Goal: Task Accomplishment & Management: Use online tool/utility

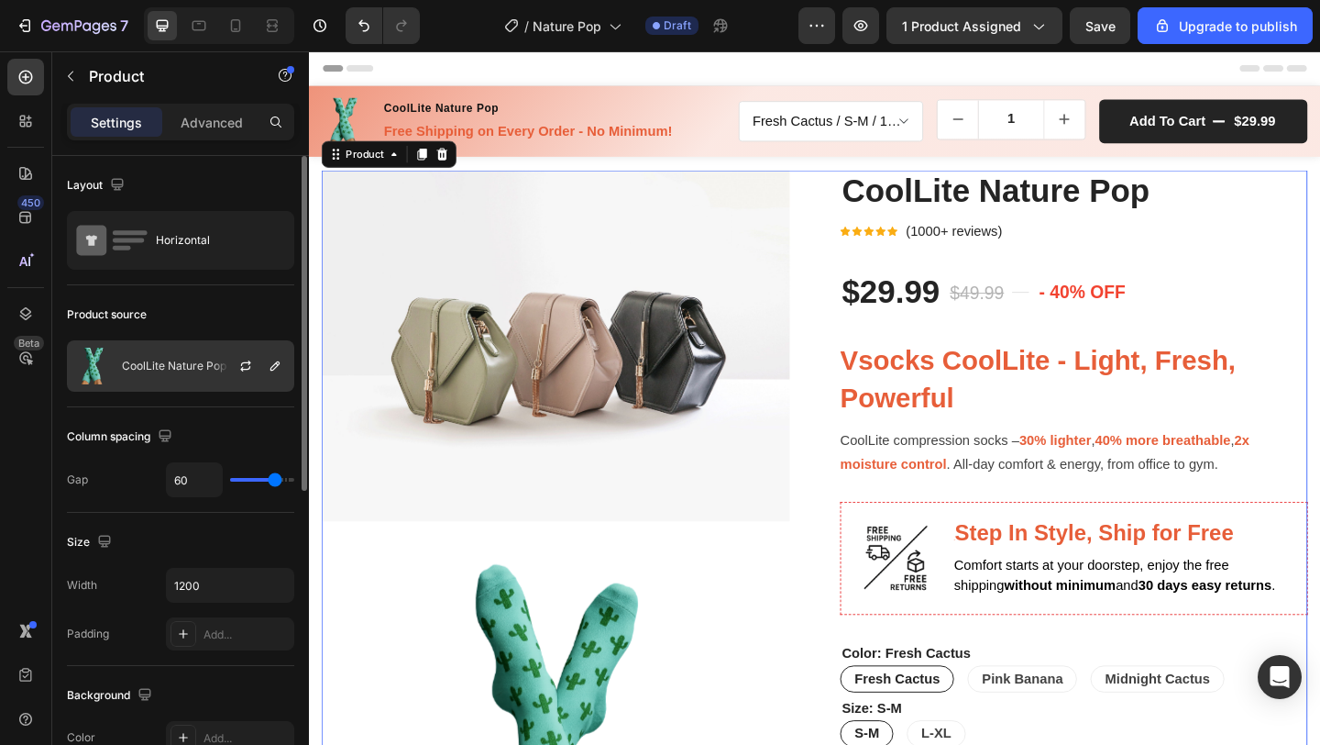
click at [201, 350] on div "CoolLite Nature Pop" at bounding box center [180, 365] width 227 height 51
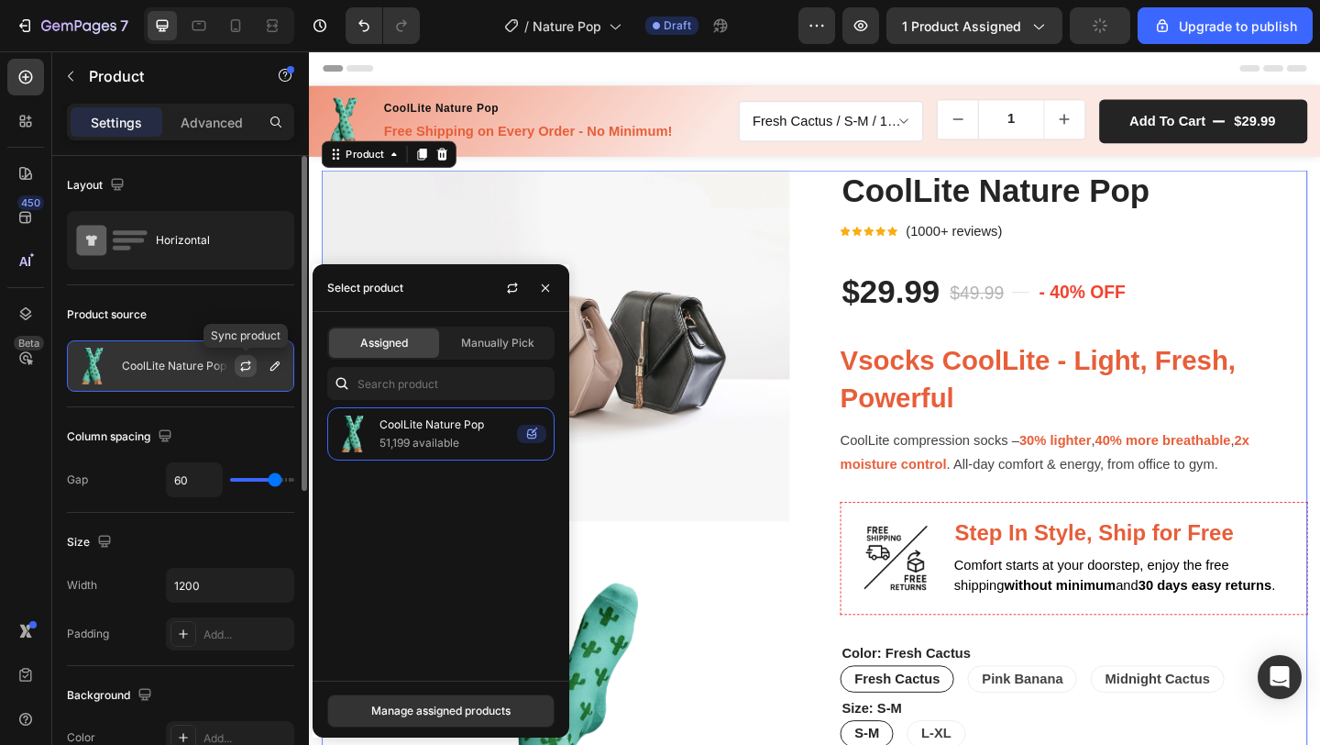
click at [242, 366] on icon "button" at bounding box center [245, 366] width 15 height 15
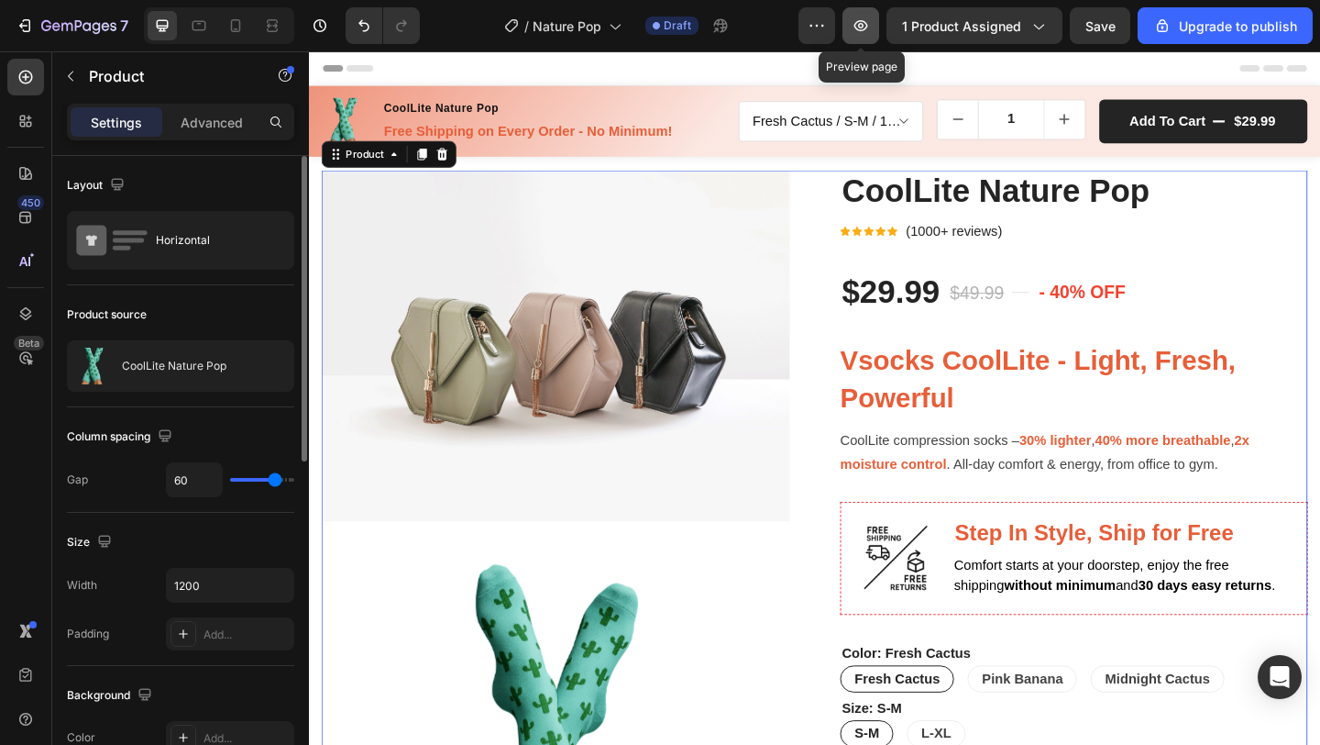
click at [868, 28] on icon "button" at bounding box center [862, 25] width 14 height 11
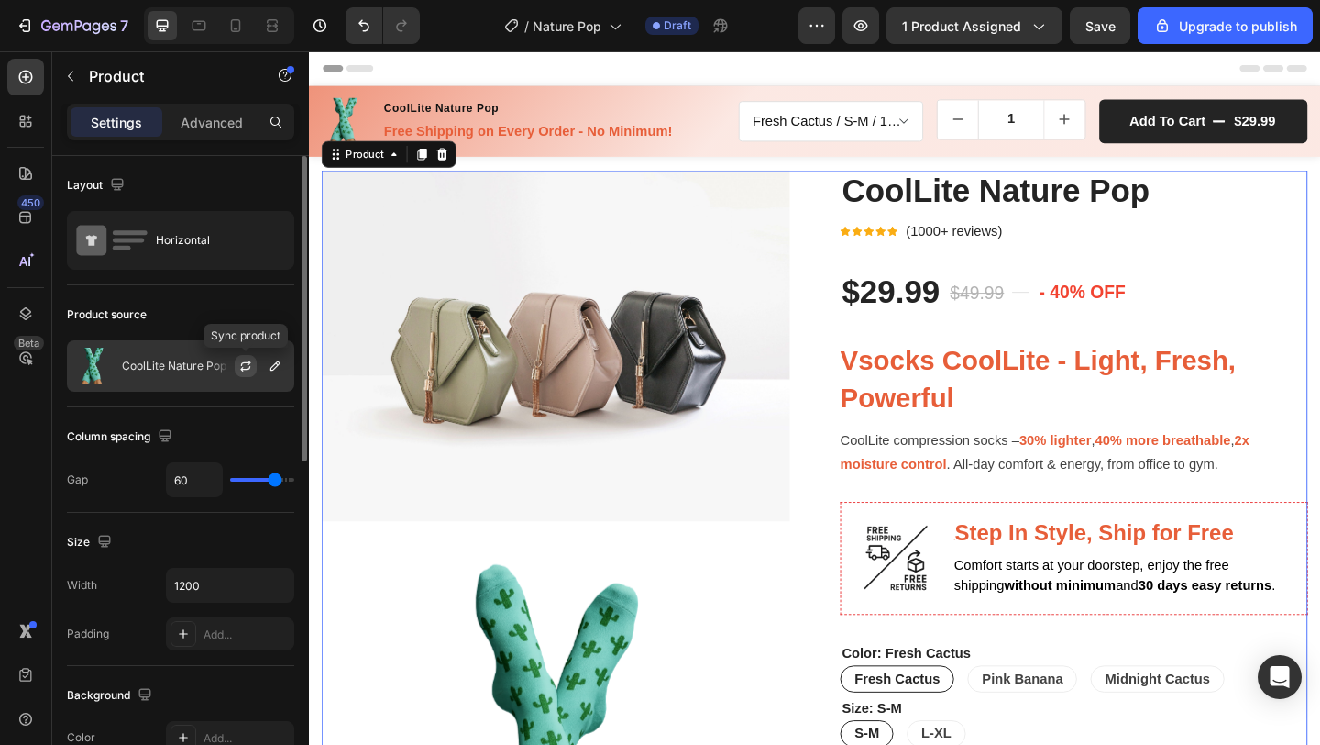
click at [242, 363] on icon "button" at bounding box center [246, 363] width 10 height 6
click at [243, 365] on icon "button" at bounding box center [245, 366] width 15 height 15
click at [154, 366] on div at bounding box center [202, 365] width 167 height 13
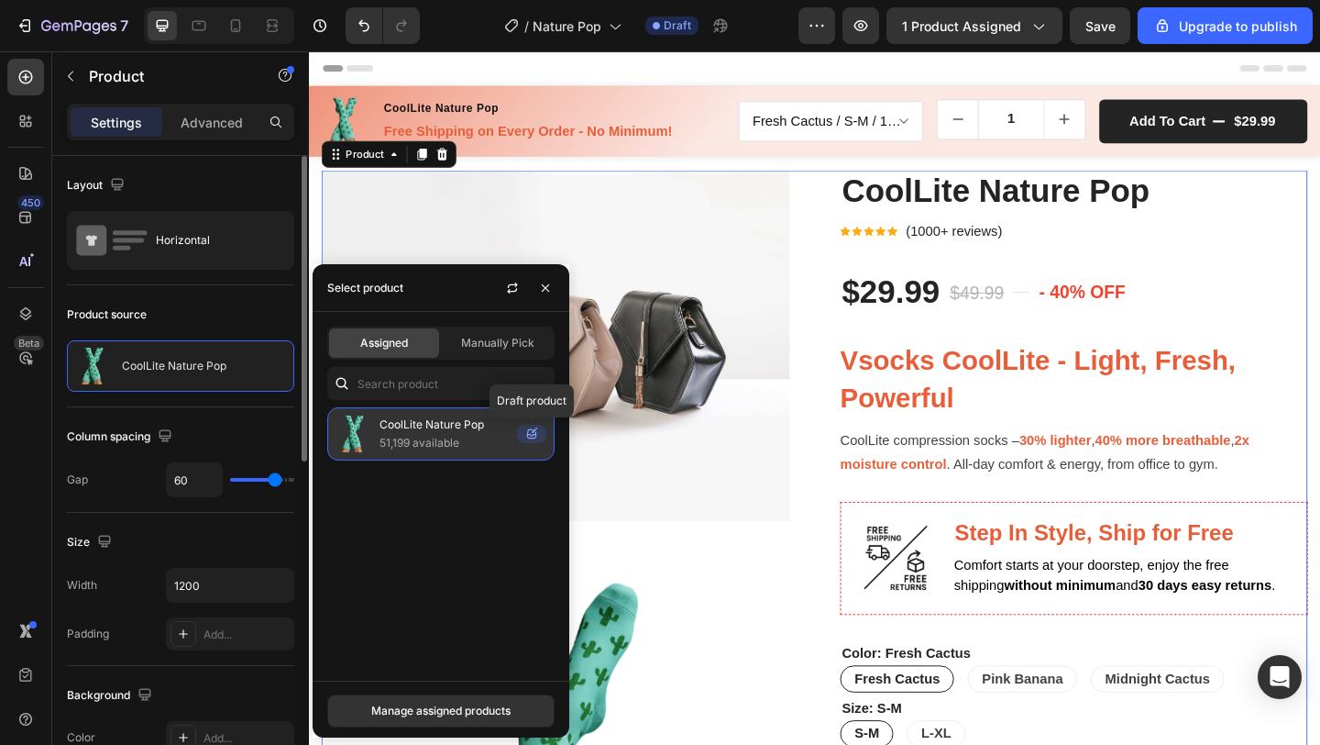
click at [534, 435] on icon at bounding box center [531, 434] width 29 height 18
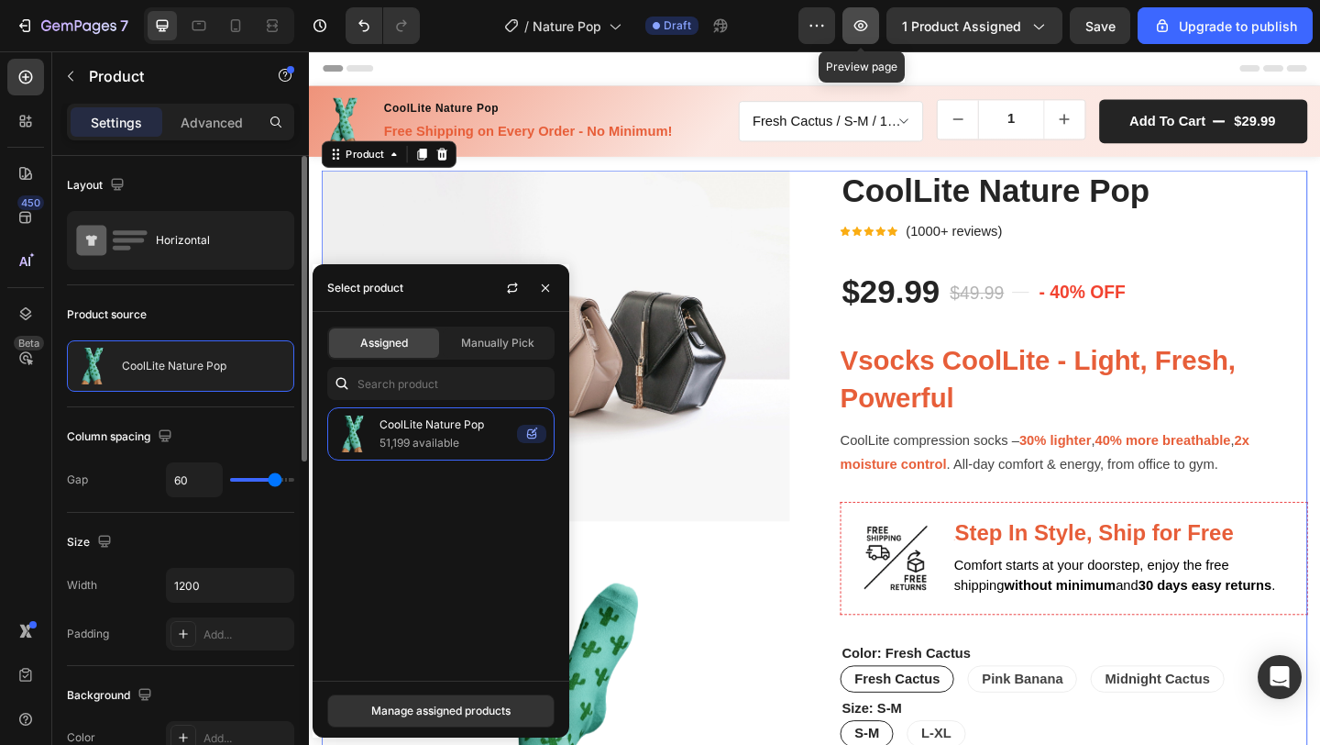
click at [866, 27] on icon "button" at bounding box center [862, 25] width 14 height 11
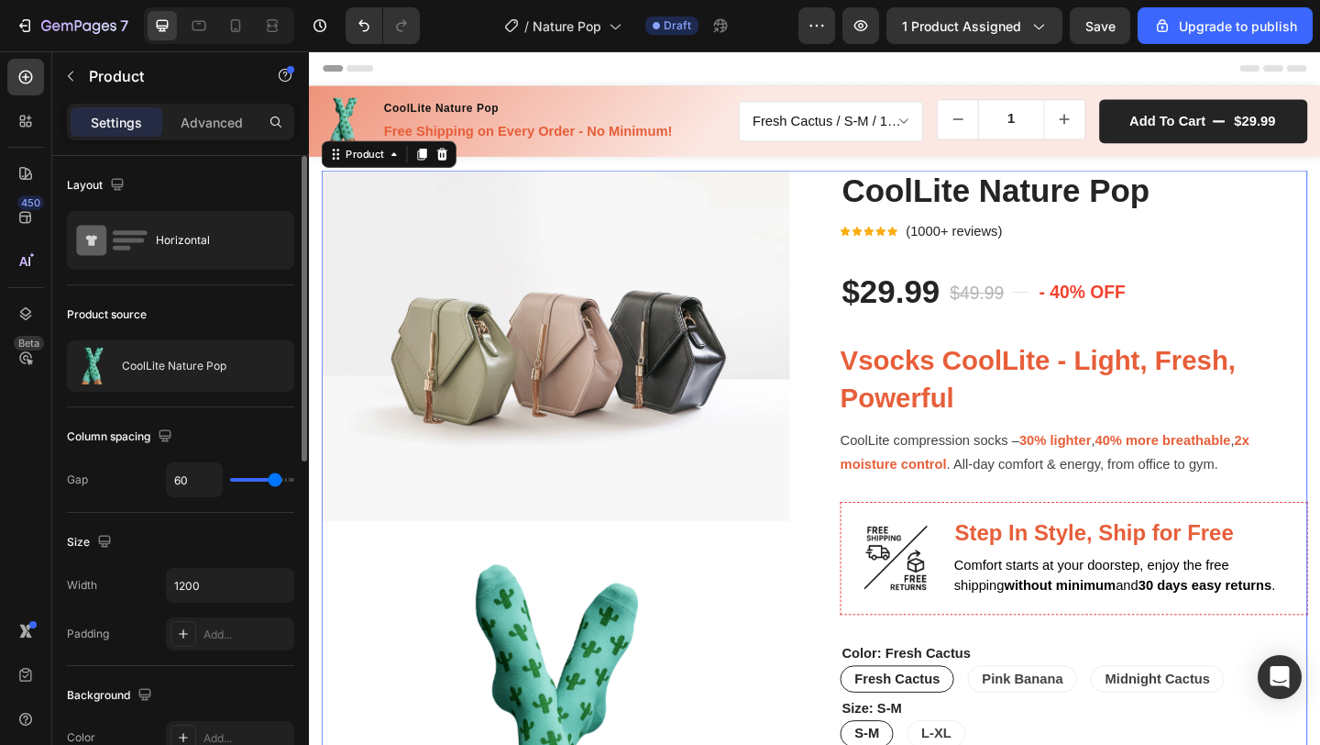
click at [246, 366] on icon "button" at bounding box center [245, 366] width 15 height 15
click at [274, 365] on icon "button" at bounding box center [275, 366] width 15 height 15
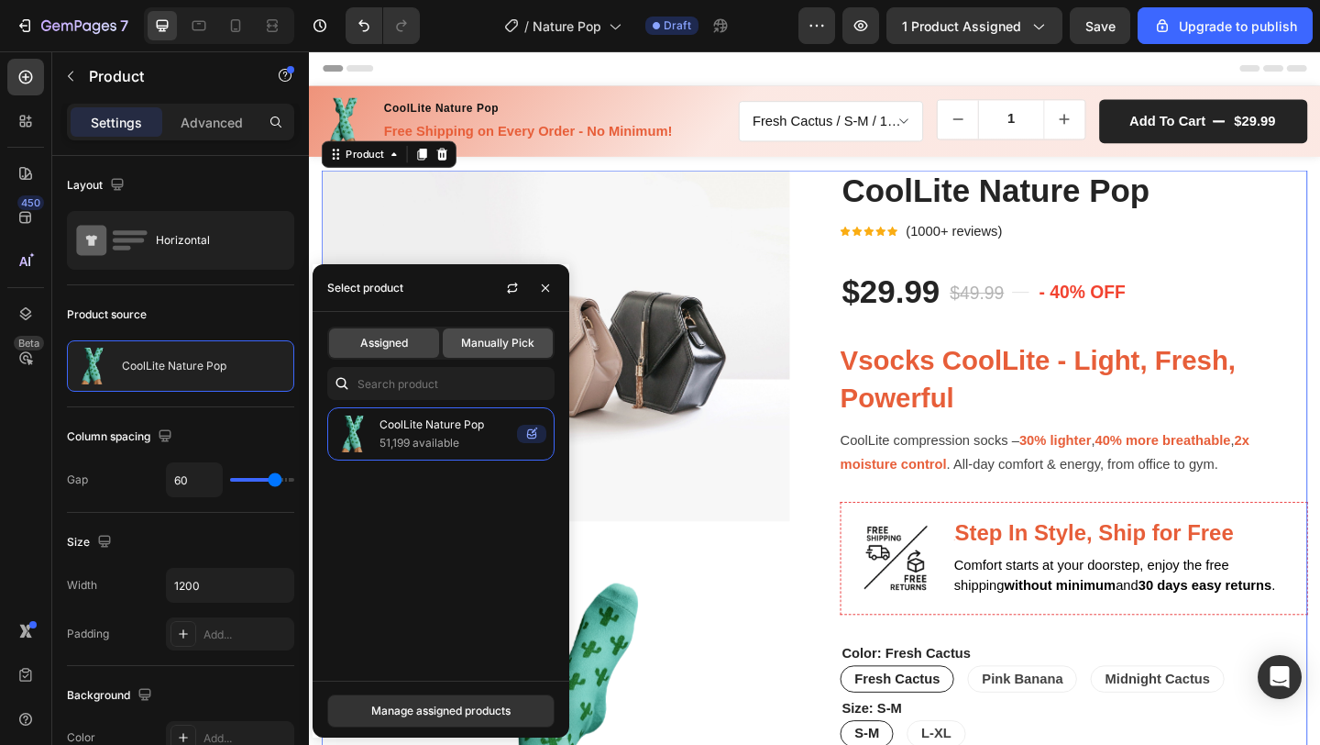
click at [484, 339] on span "Manually Pick" at bounding box center [497, 343] width 73 height 17
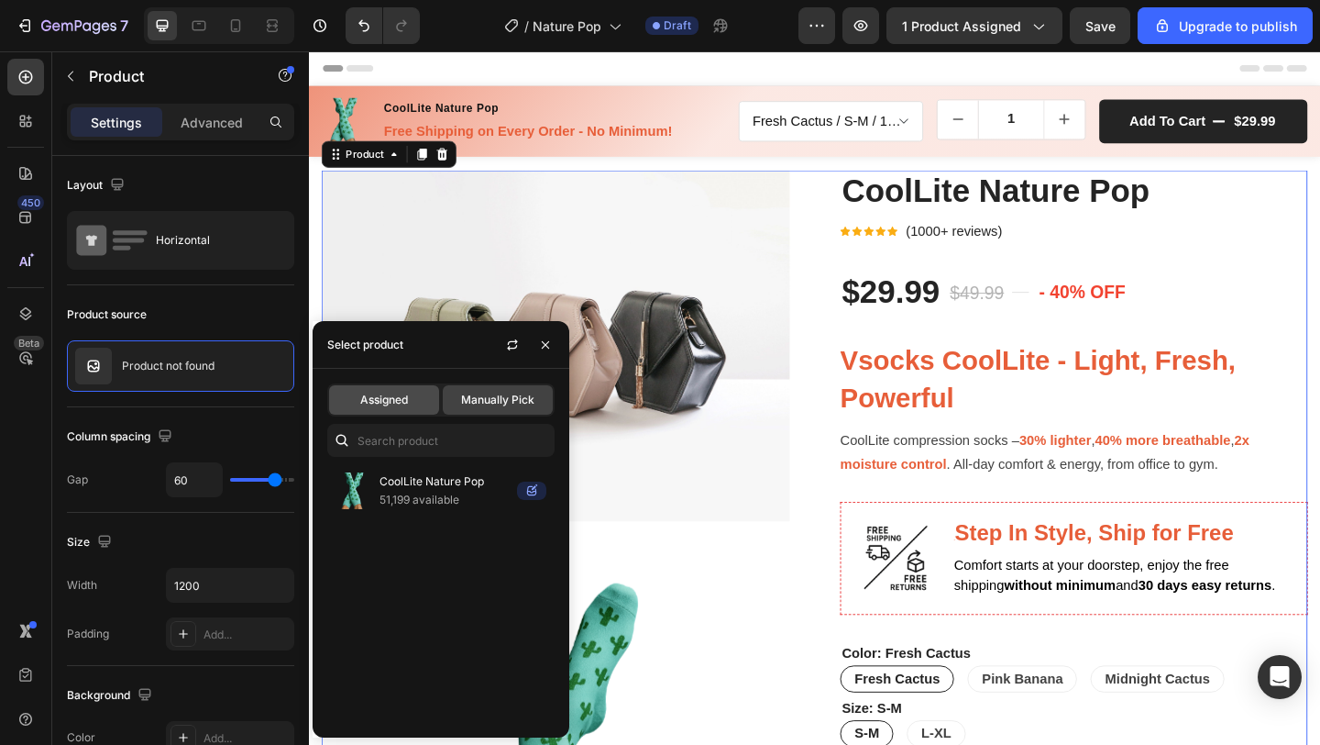
click at [380, 406] on span "Assigned" at bounding box center [384, 400] width 48 height 17
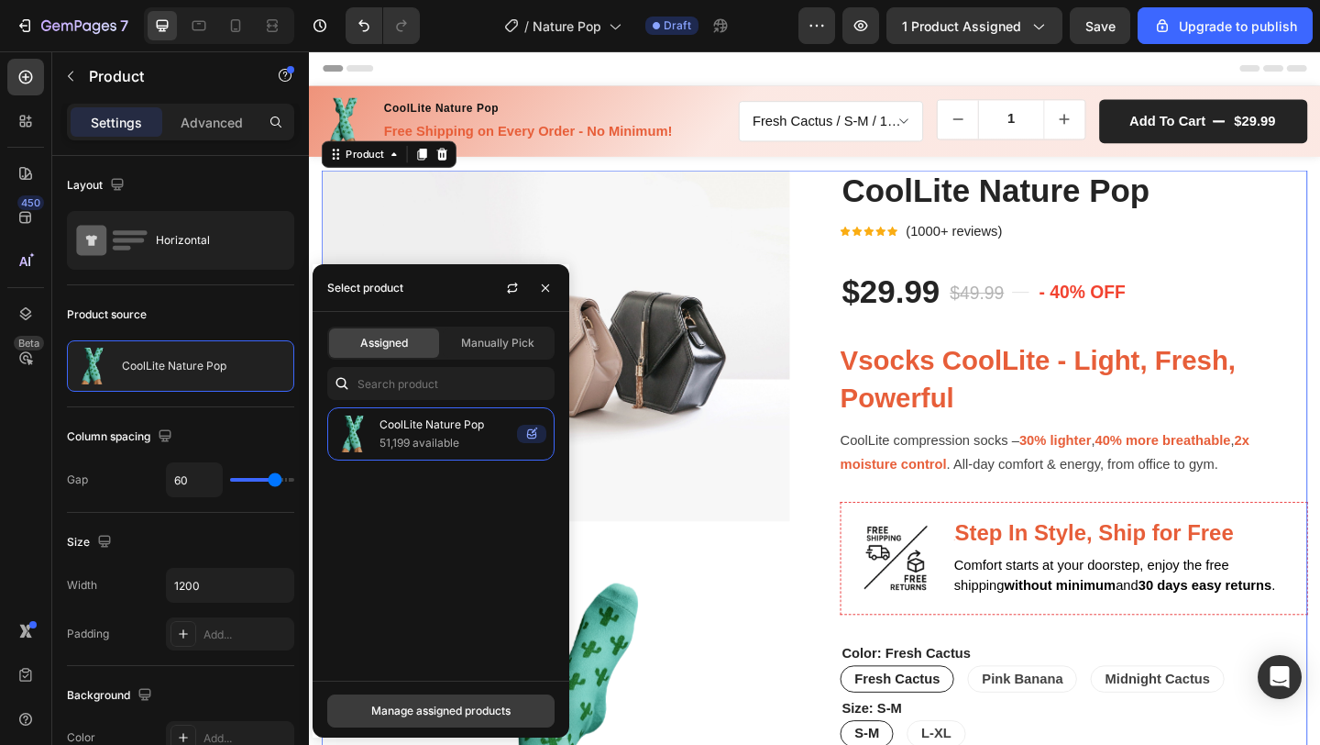
click at [474, 705] on div "Manage assigned products" at bounding box center [440, 710] width 139 height 17
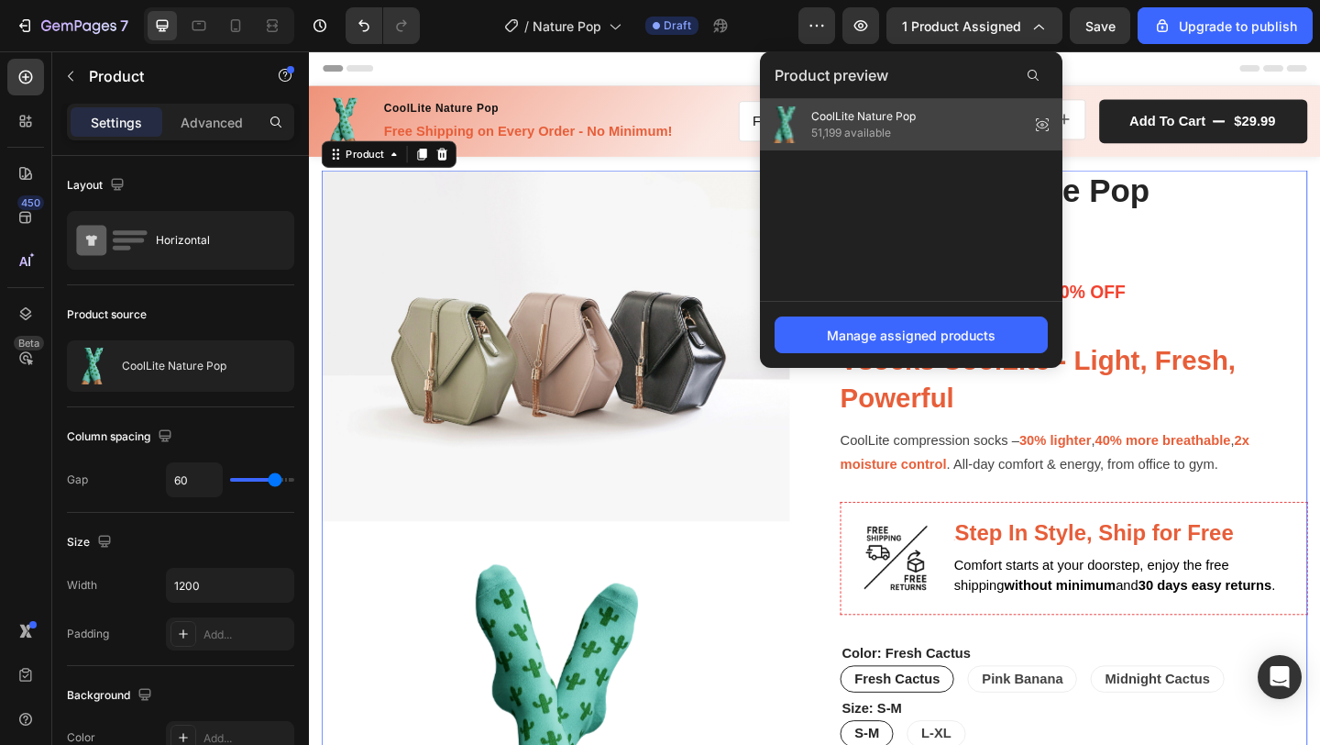
click at [1045, 125] on icon at bounding box center [1043, 125] width 26 height 26
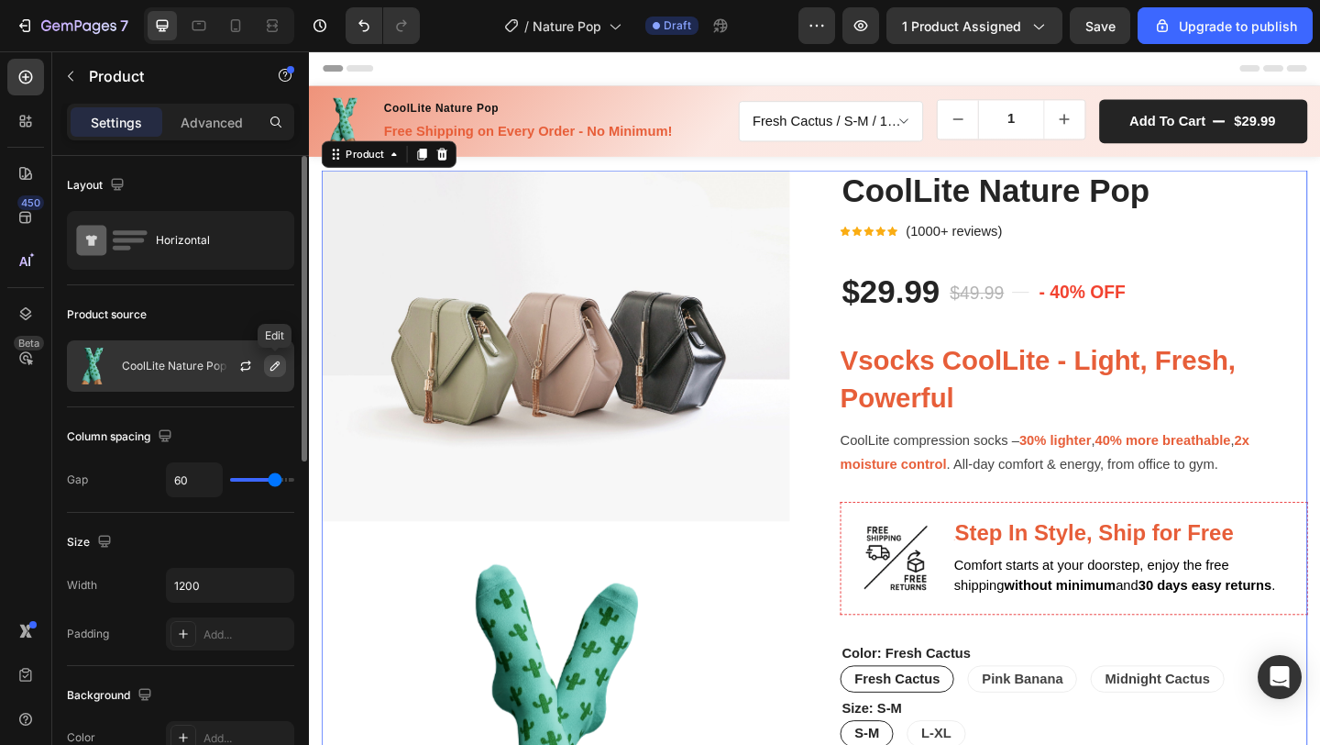
click at [273, 369] on icon "button" at bounding box center [274, 365] width 9 height 9
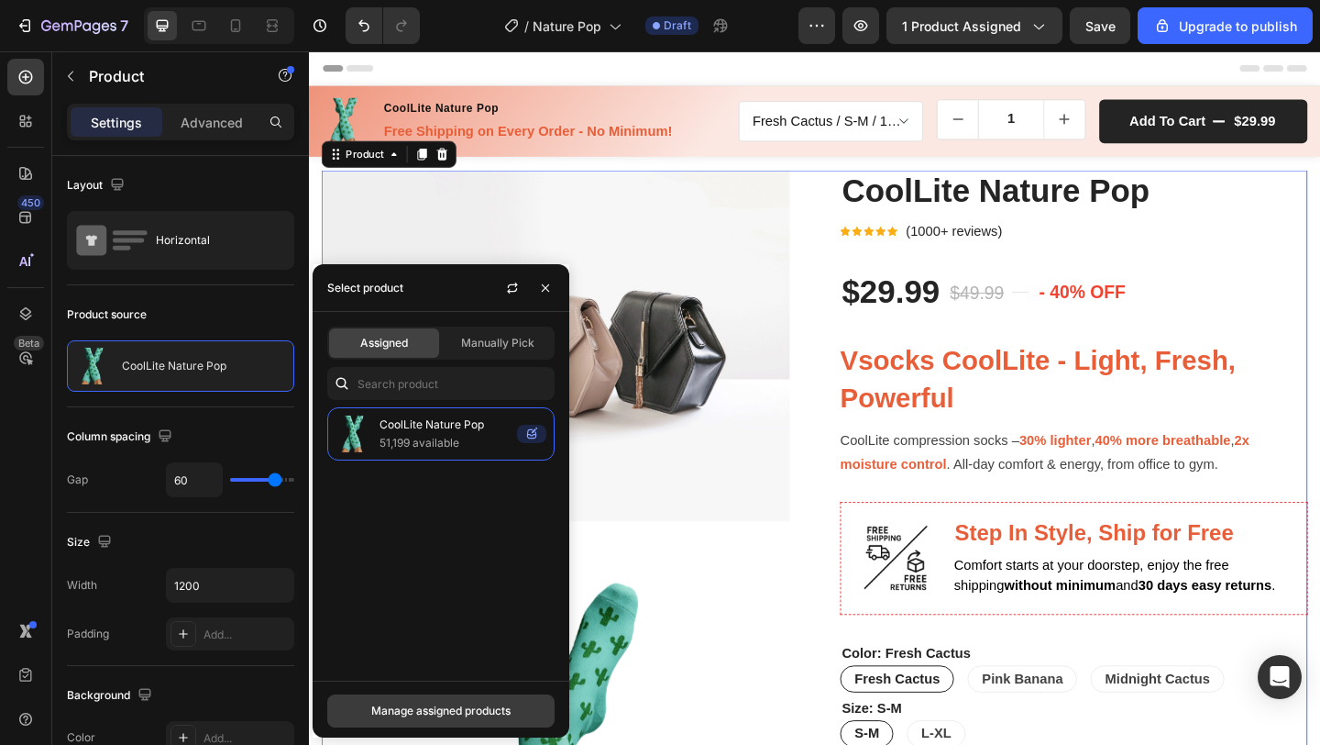
click at [463, 726] on button "Manage assigned products" at bounding box center [440, 710] width 227 height 33
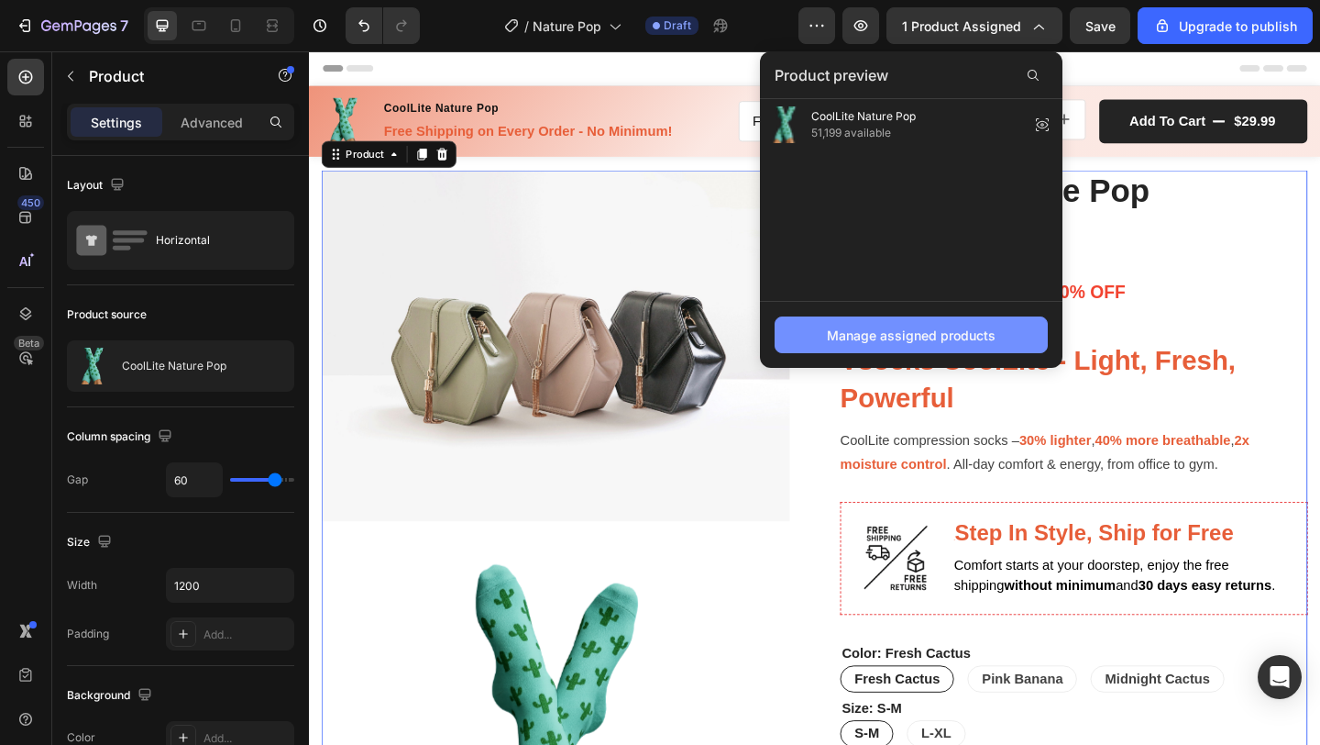
click at [977, 337] on div "Manage assigned products" at bounding box center [911, 335] width 169 height 19
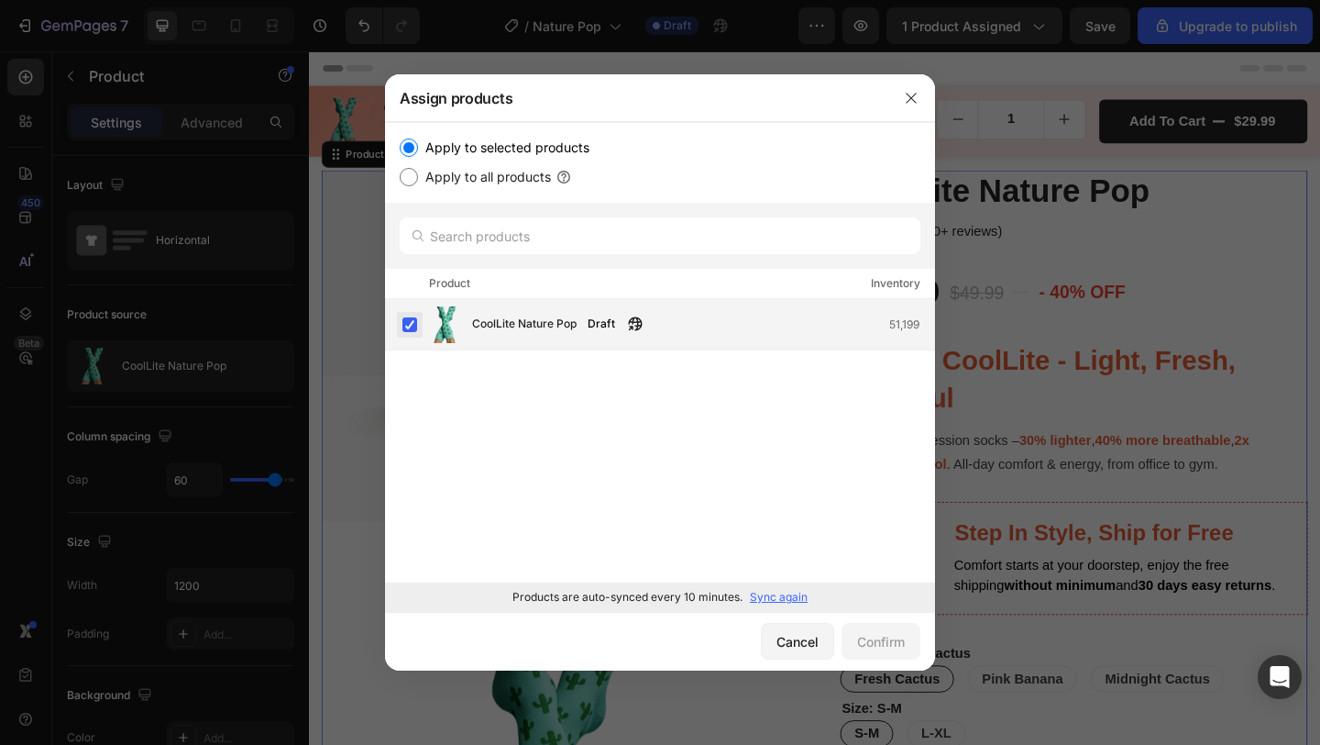
click at [403, 325] on label at bounding box center [410, 324] width 15 height 15
click at [907, 82] on div at bounding box center [912, 98] width 48 height 48
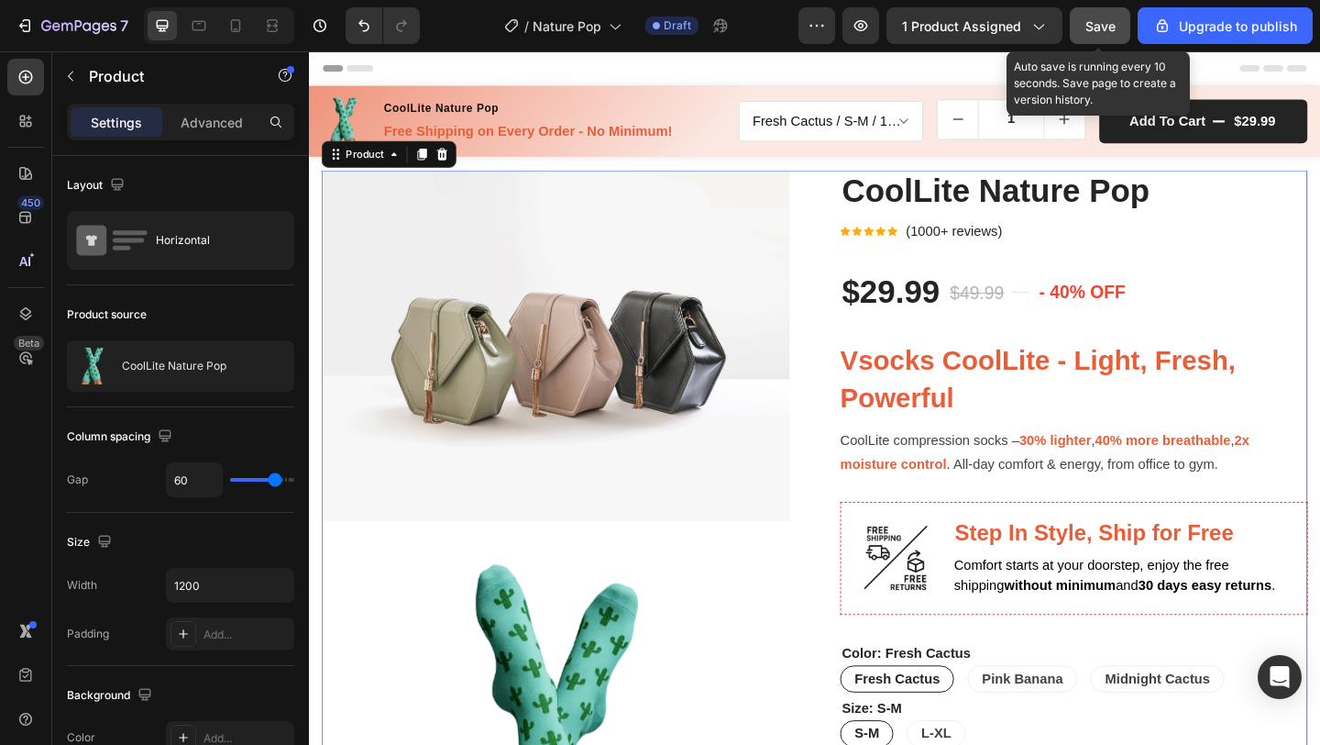
click at [1111, 34] on div "Save" at bounding box center [1101, 26] width 30 height 19
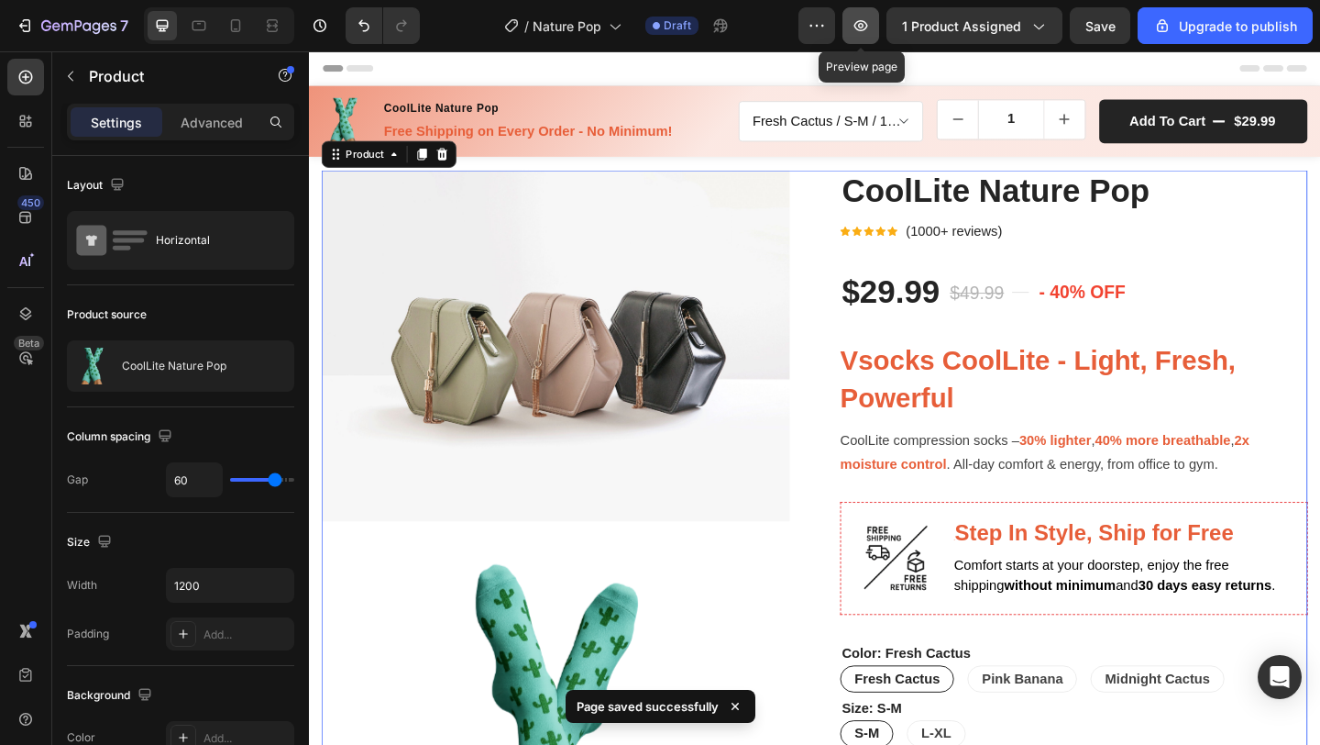
click at [861, 28] on icon "button" at bounding box center [861, 26] width 18 height 18
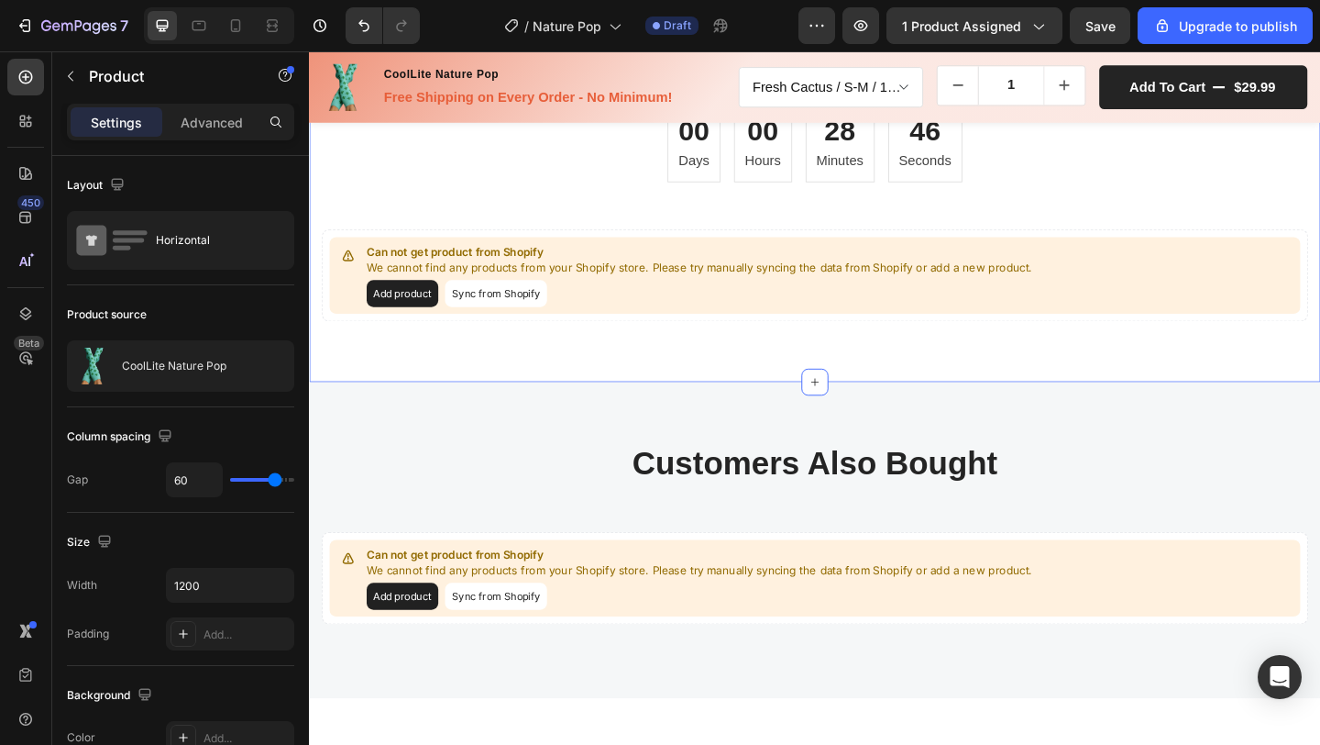
scroll to position [3388, 0]
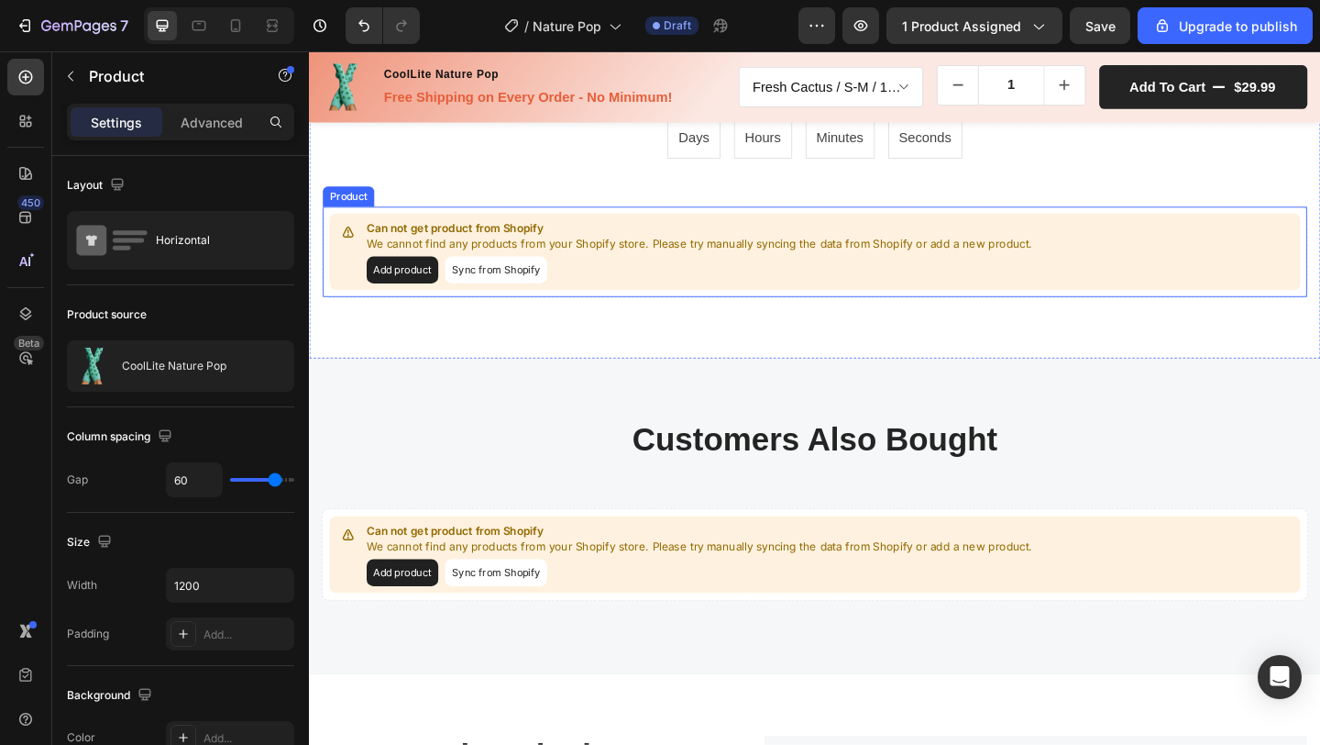
click at [414, 286] on button "Add product" at bounding box center [410, 288] width 78 height 29
click at [497, 293] on button "Sync from Shopify" at bounding box center [512, 288] width 111 height 29
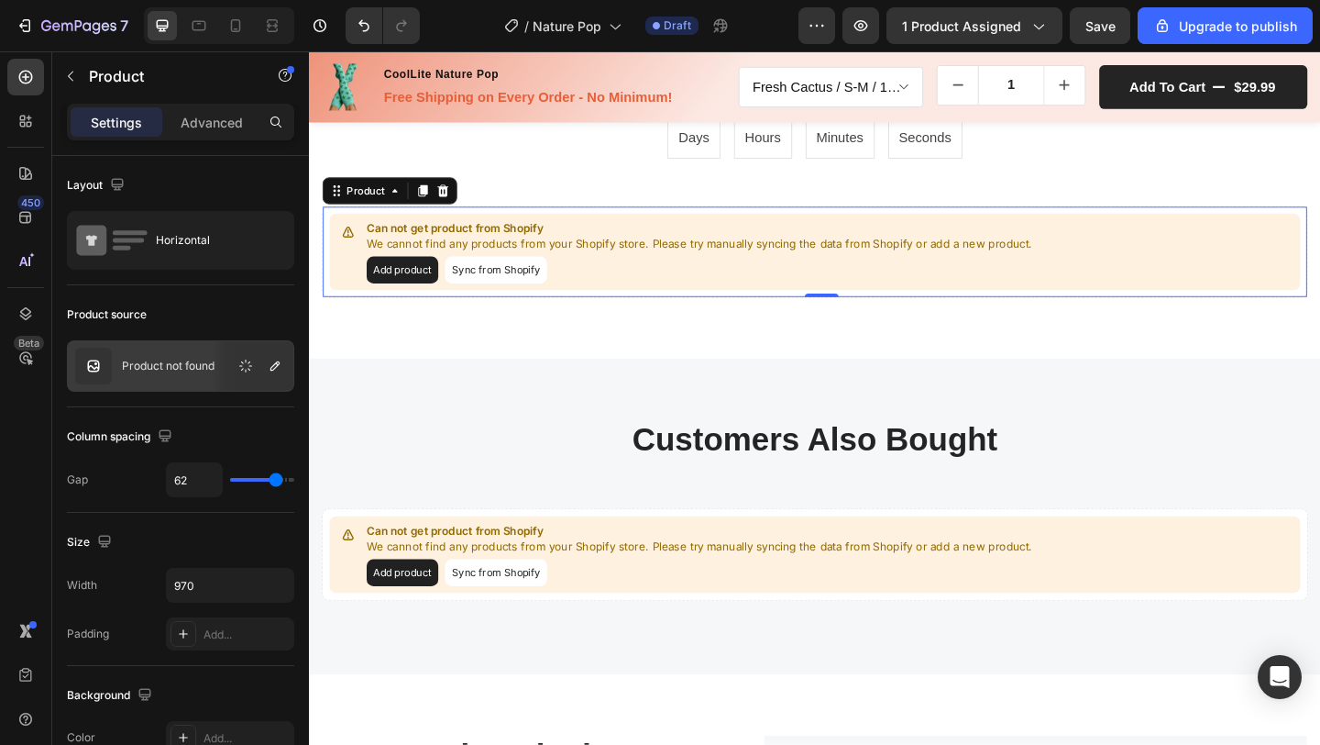
click at [396, 292] on button "Add product" at bounding box center [410, 288] width 78 height 29
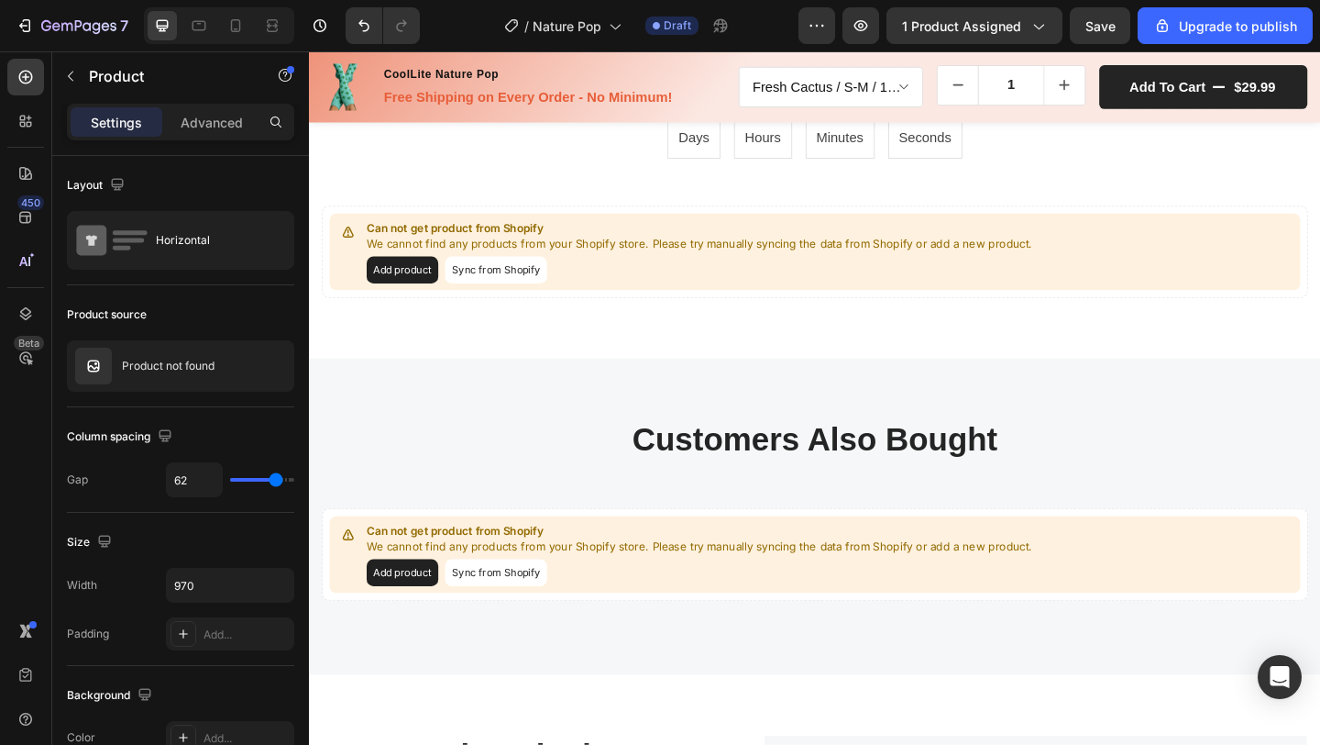
click at [708, 235] on p "Can not get product from Shopify" at bounding box center [733, 244] width 724 height 18
click at [976, 350] on div "Limited-time Promotion With CoolLite Nature Heading 00 Days 00 Hours 28 Minutes…" at bounding box center [859, 149] width 1100 height 471
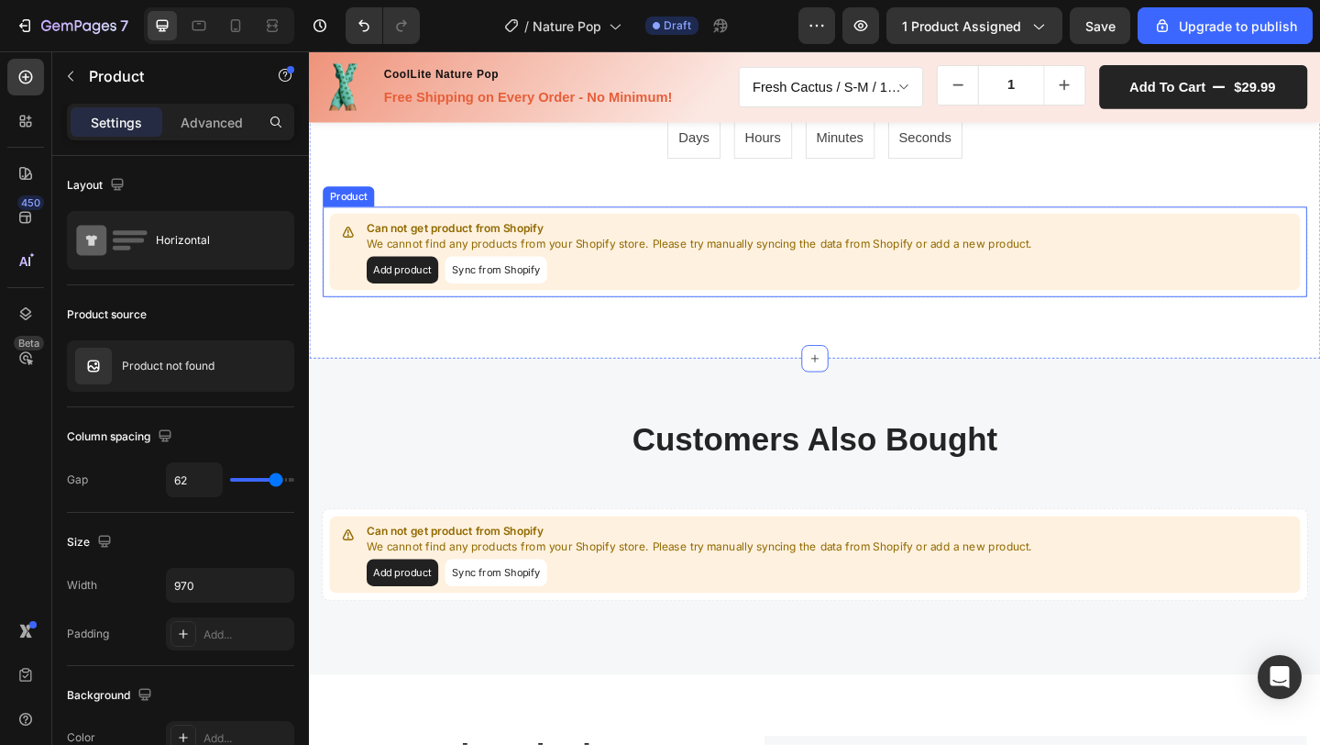
click at [996, 252] on p "We cannot find any products from your Shopify store. Please try manually syncin…" at bounding box center [733, 261] width 724 height 18
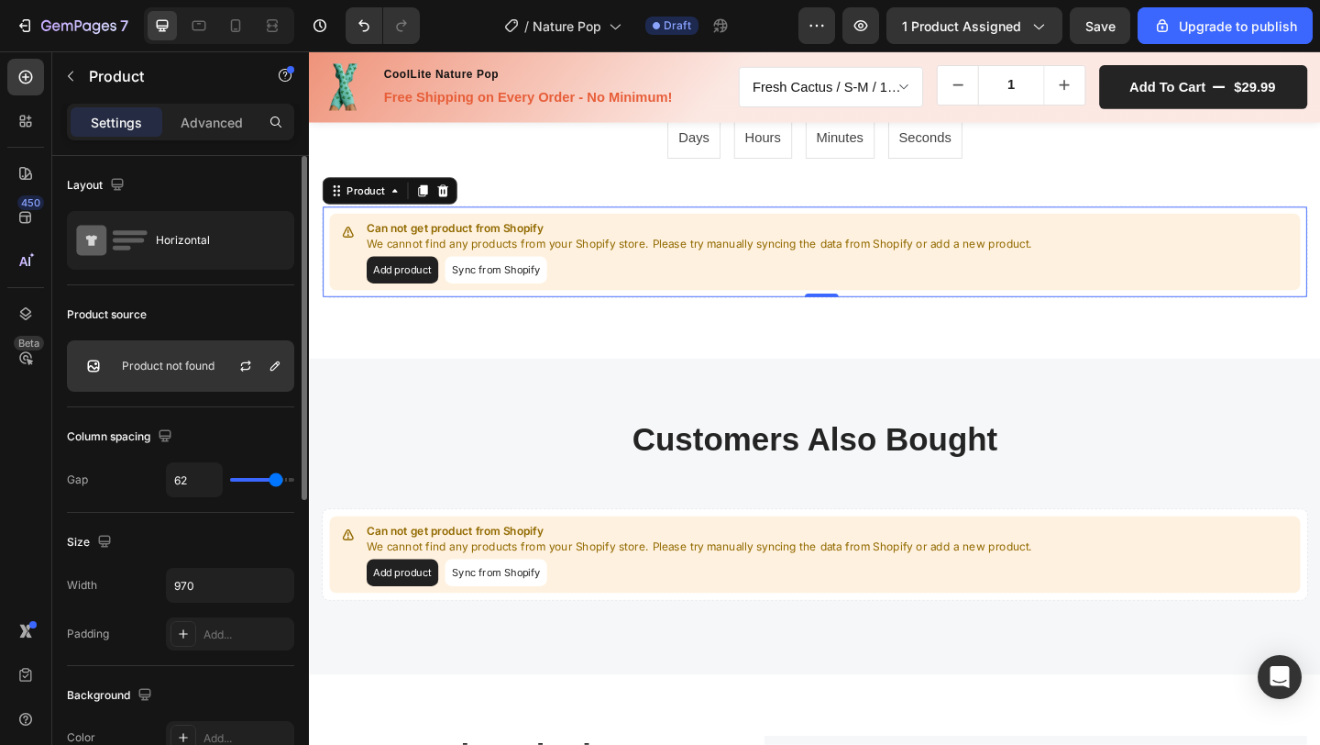
click at [199, 363] on p "Product not found" at bounding box center [168, 365] width 93 height 13
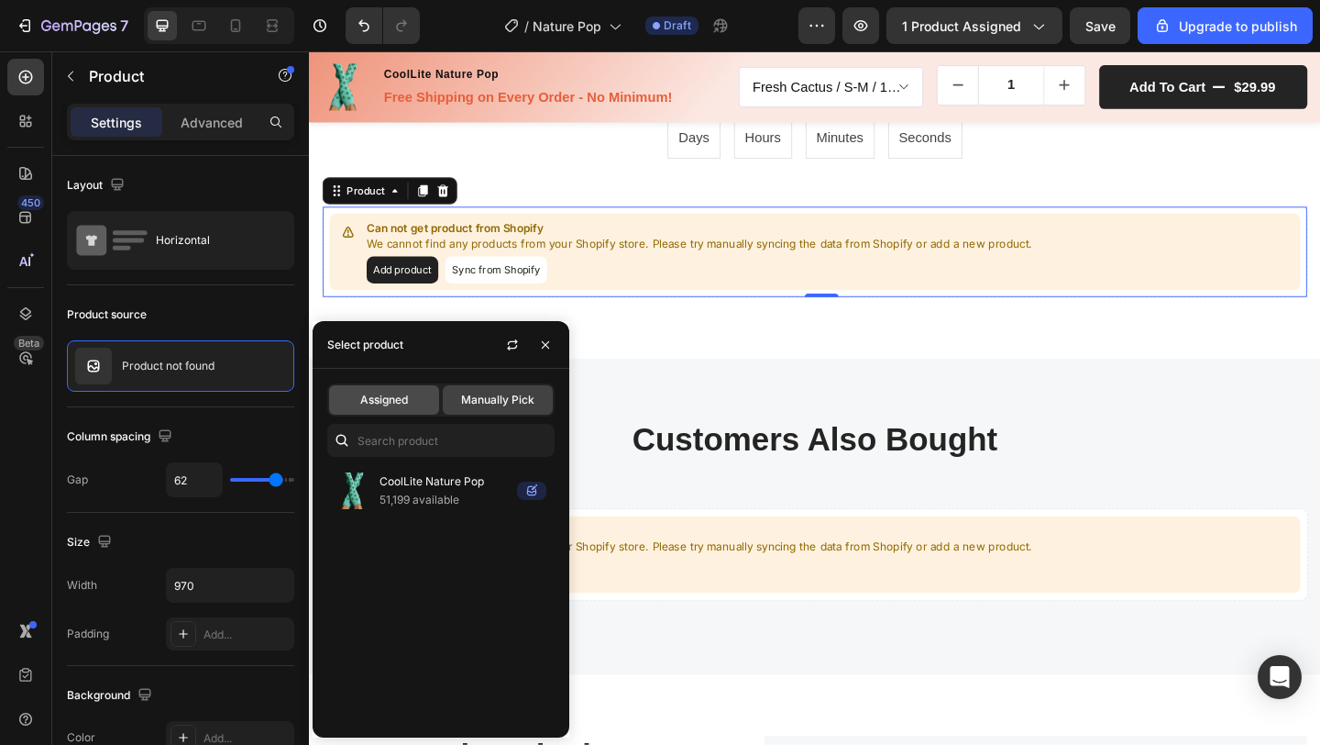
click at [370, 394] on span "Assigned" at bounding box center [384, 400] width 48 height 17
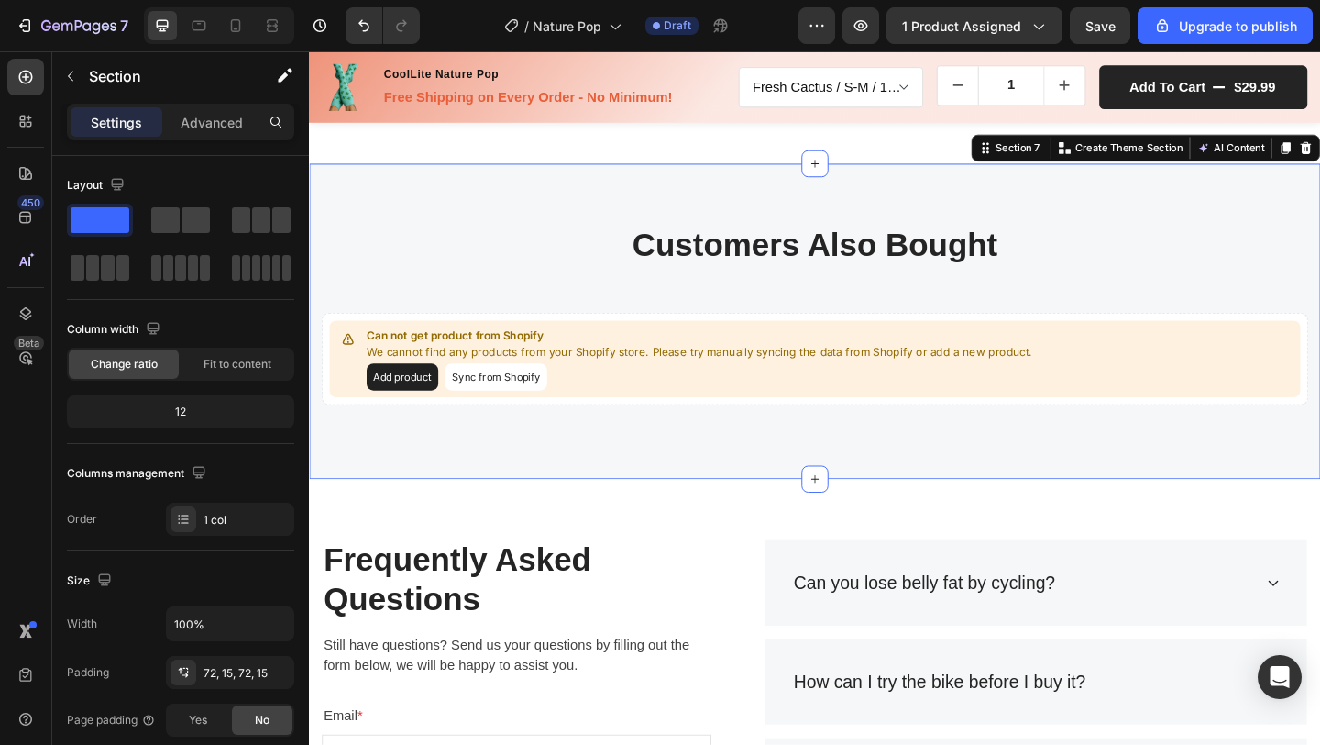
scroll to position [3945, 0]
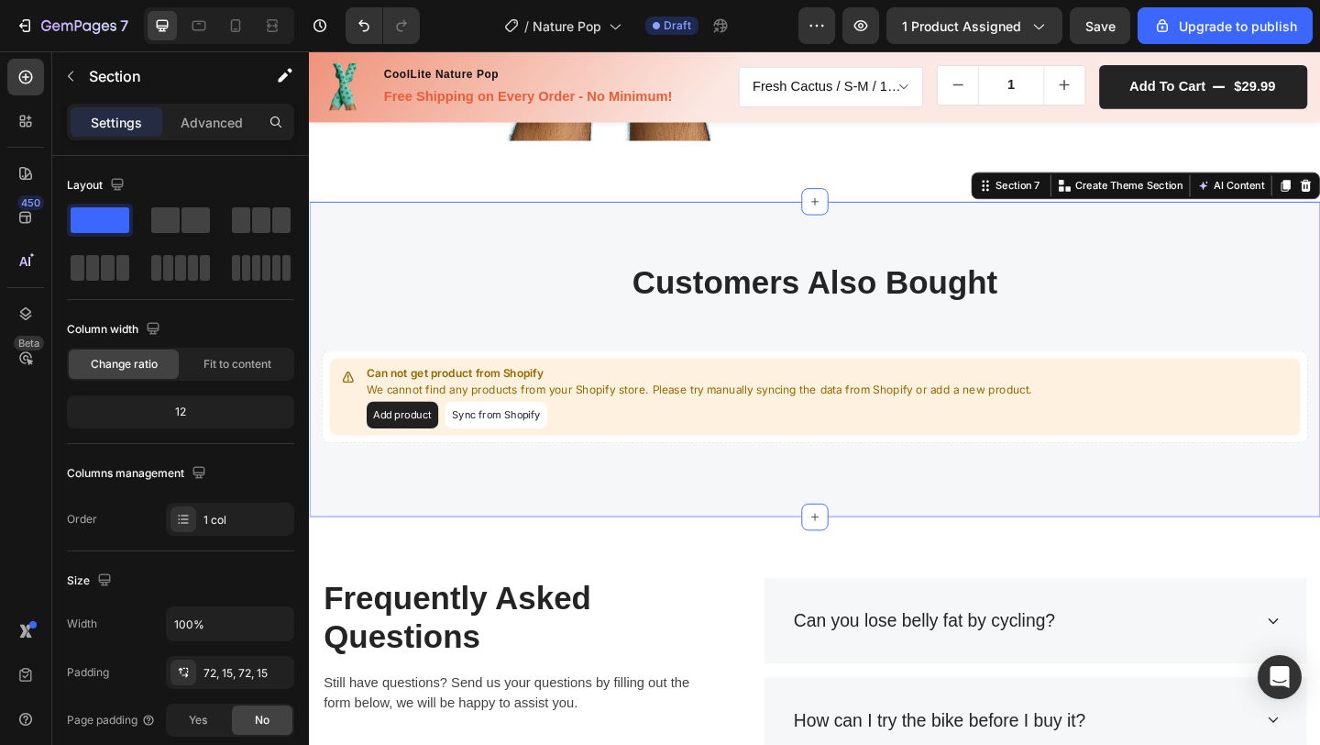
click at [878, 440] on div "Add product Sync from Shopify" at bounding box center [733, 446] width 724 height 29
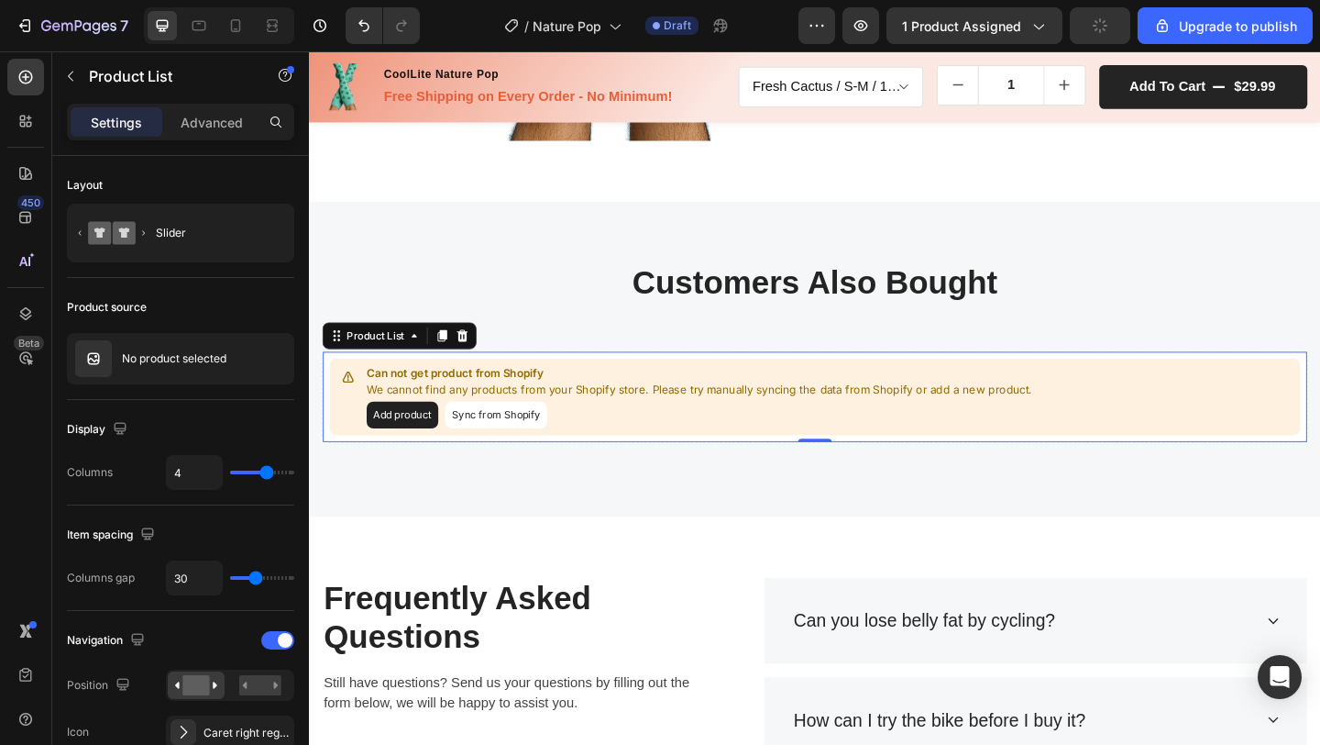
click at [174, 367] on div "No product selected" at bounding box center [180, 358] width 227 height 51
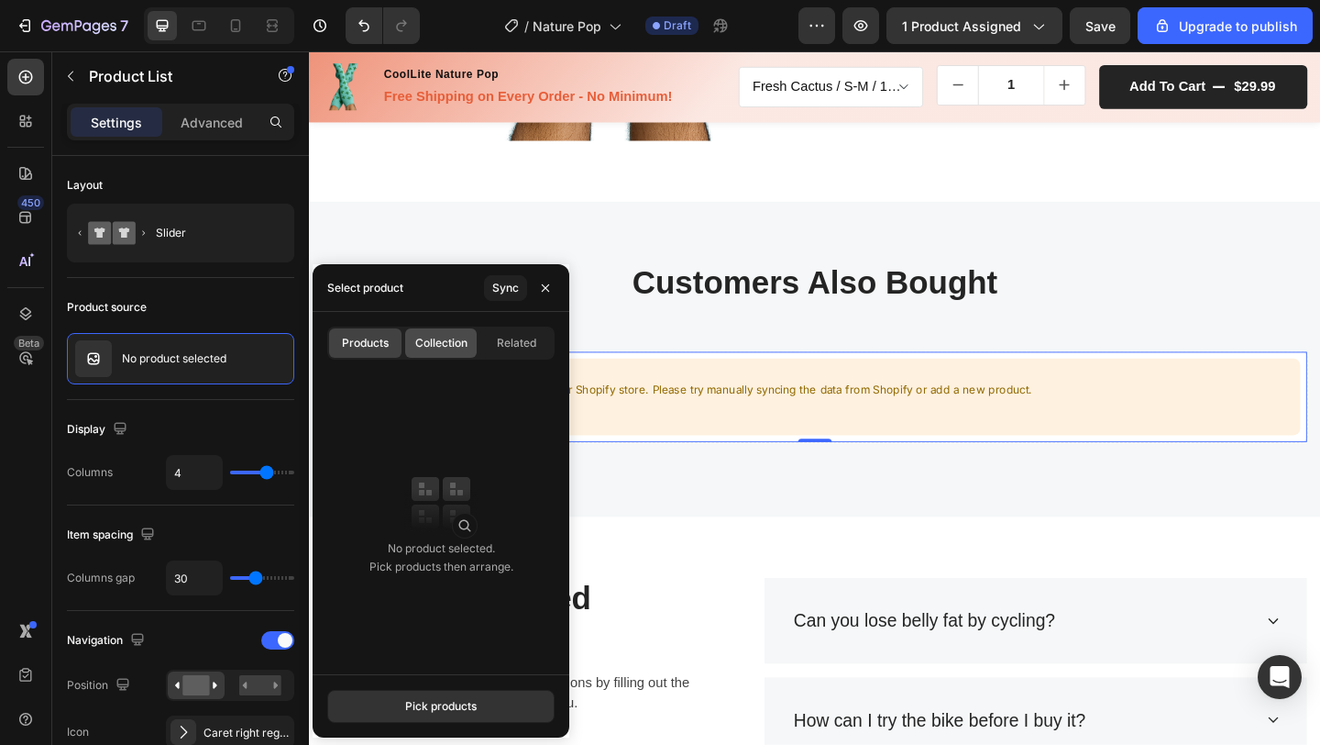
click at [418, 340] on span "Collection" at bounding box center [441, 343] width 52 height 17
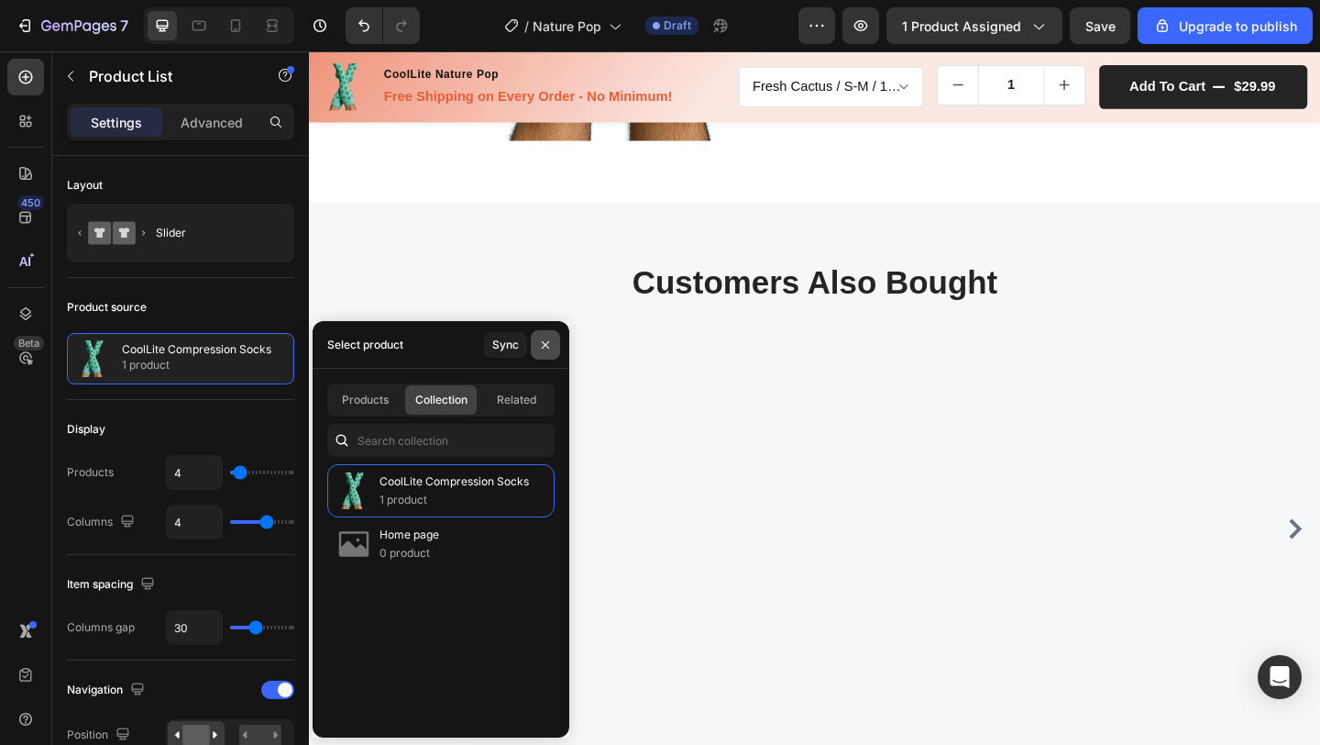
click at [550, 348] on icon "button" at bounding box center [545, 344] width 15 height 15
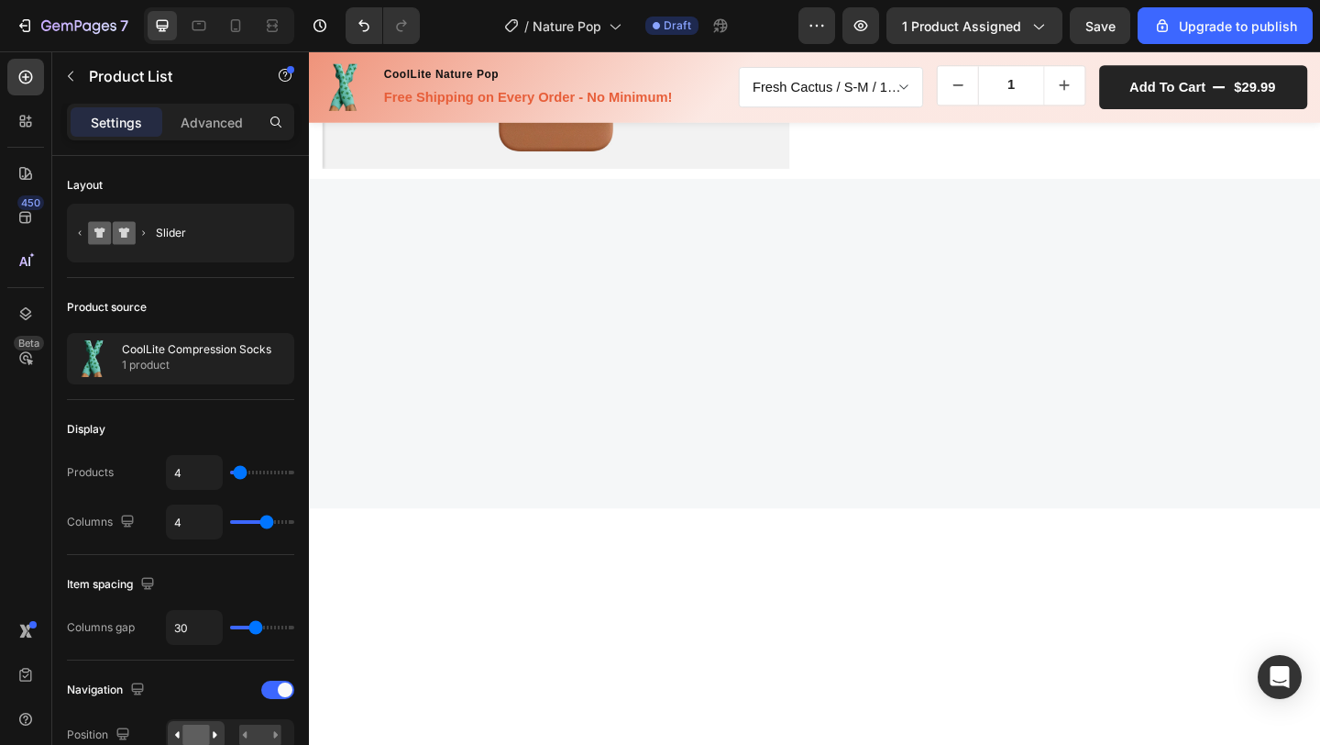
scroll to position [0, 0]
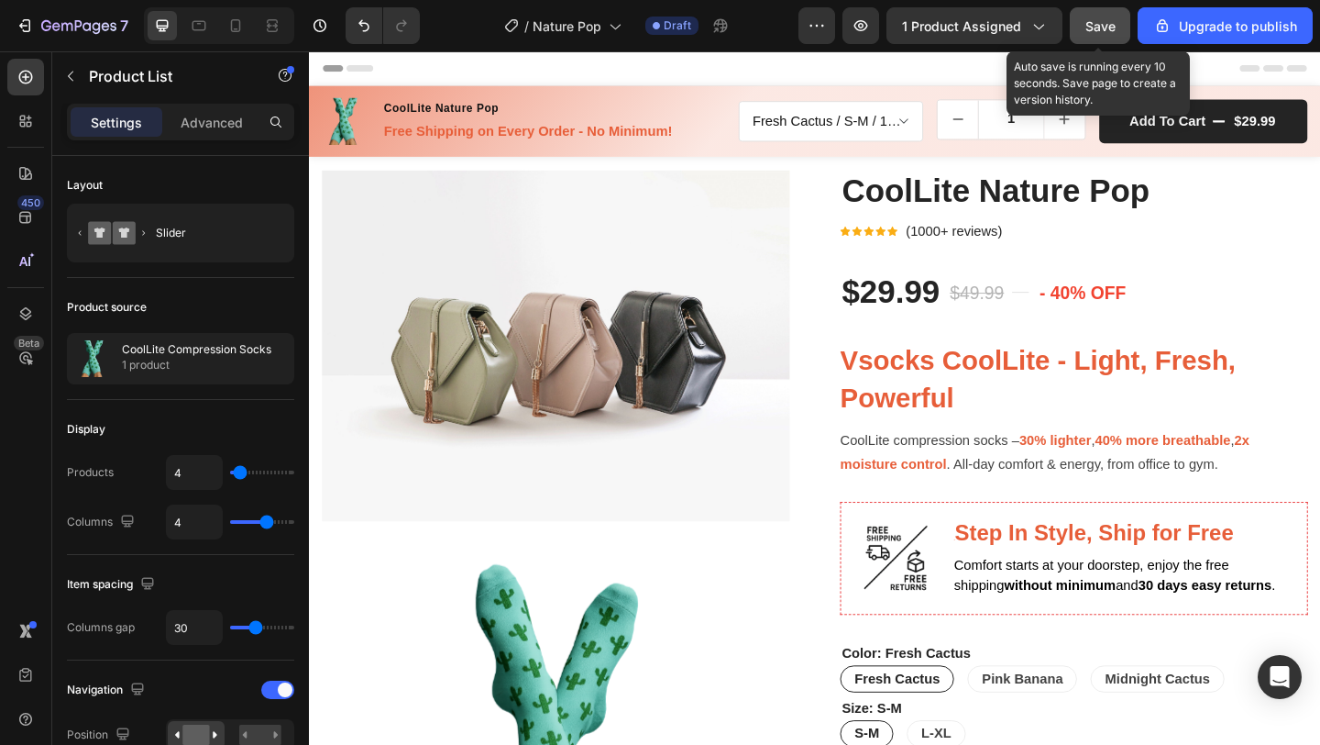
click at [1127, 29] on button "Save" at bounding box center [1100, 25] width 61 height 37
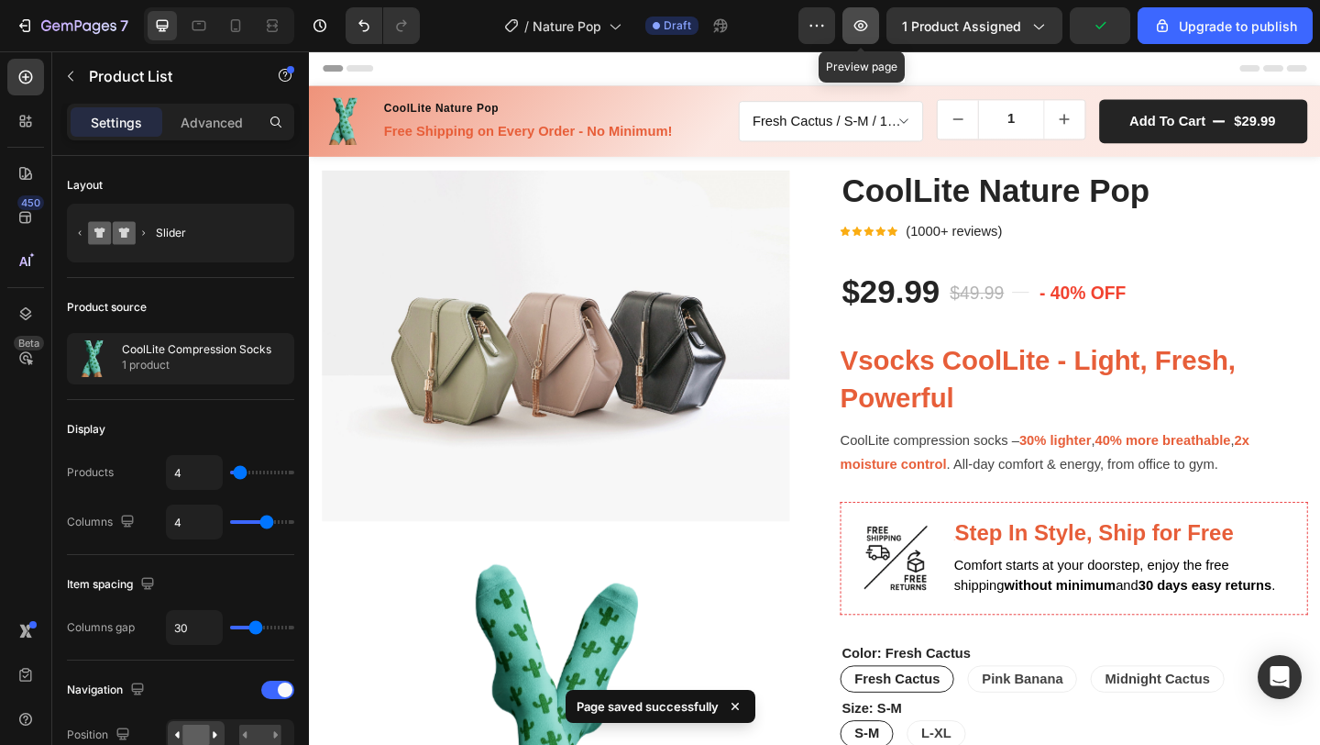
click at [878, 29] on button "button" at bounding box center [861, 25] width 37 height 37
